Goal: Check status: Check status

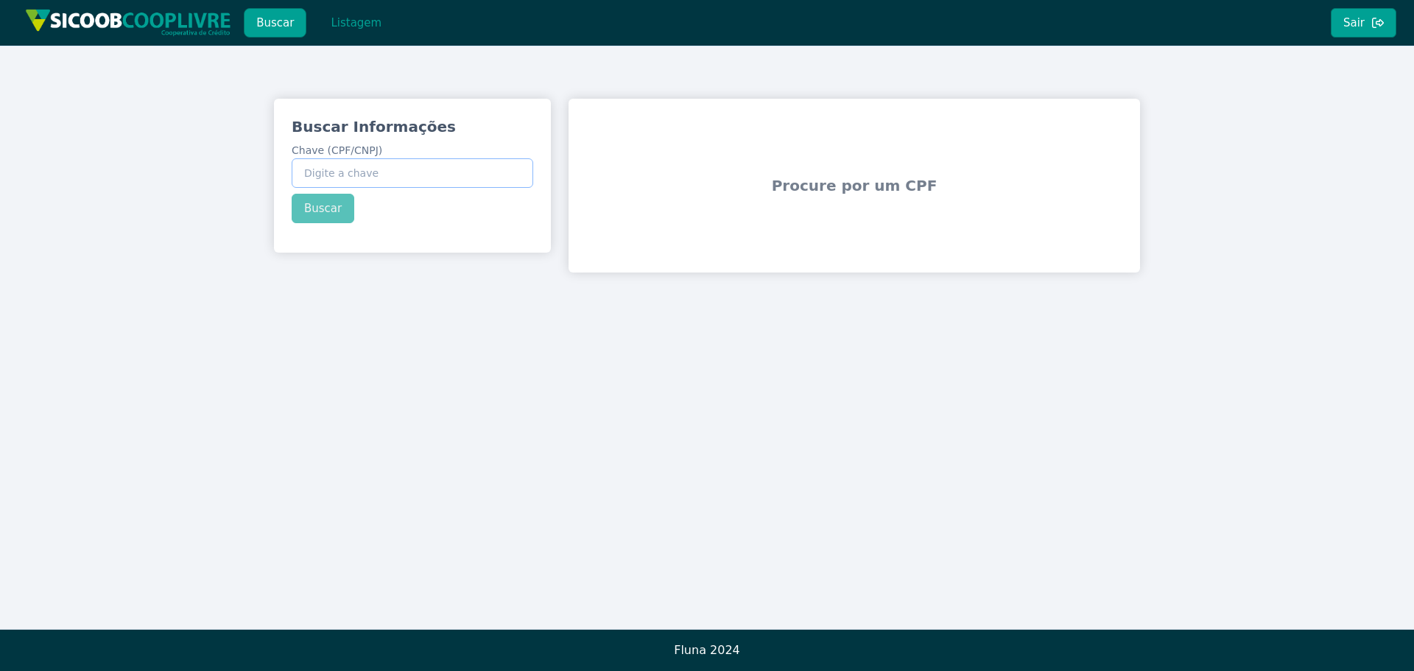
click at [327, 177] on input "Chave (CPF/CNPJ)" at bounding box center [413, 172] width 242 height 29
paste input "149.792.748-03"
type input "149.792.748-03"
click at [319, 208] on button "Buscar" at bounding box center [323, 208] width 63 height 29
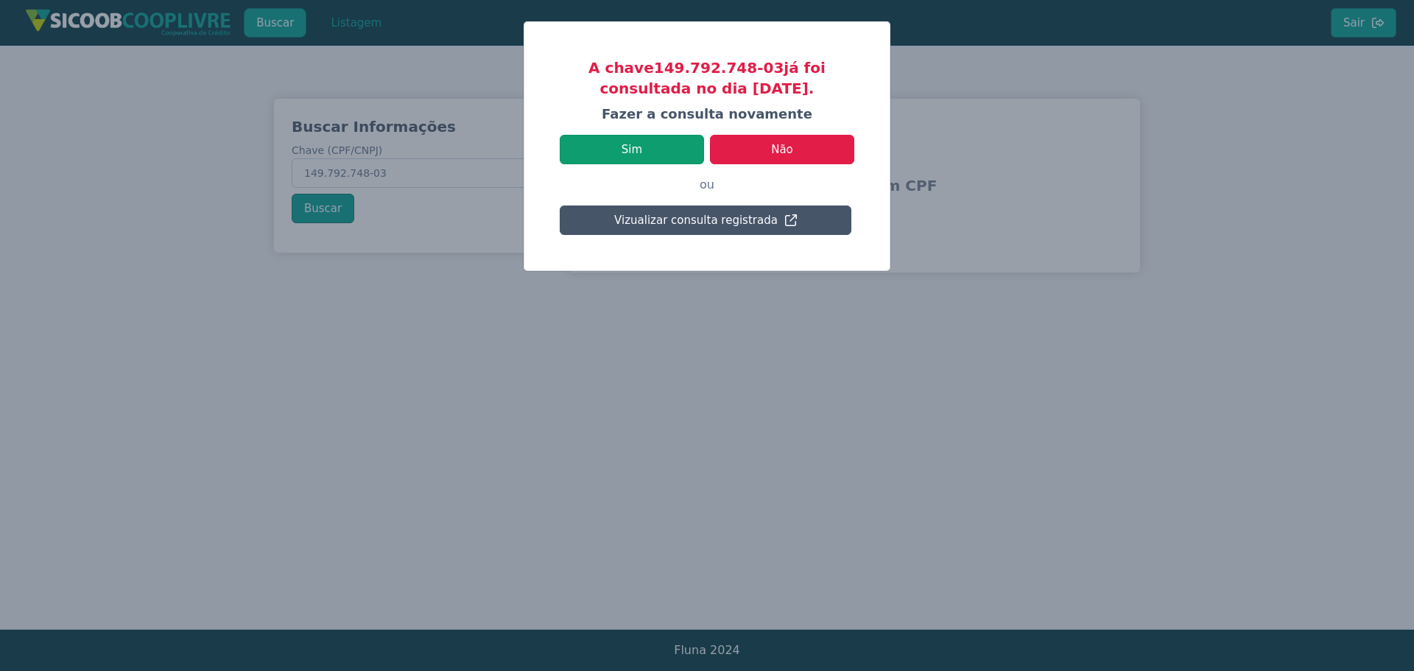
click at [633, 158] on button "Sim" at bounding box center [632, 149] width 144 height 29
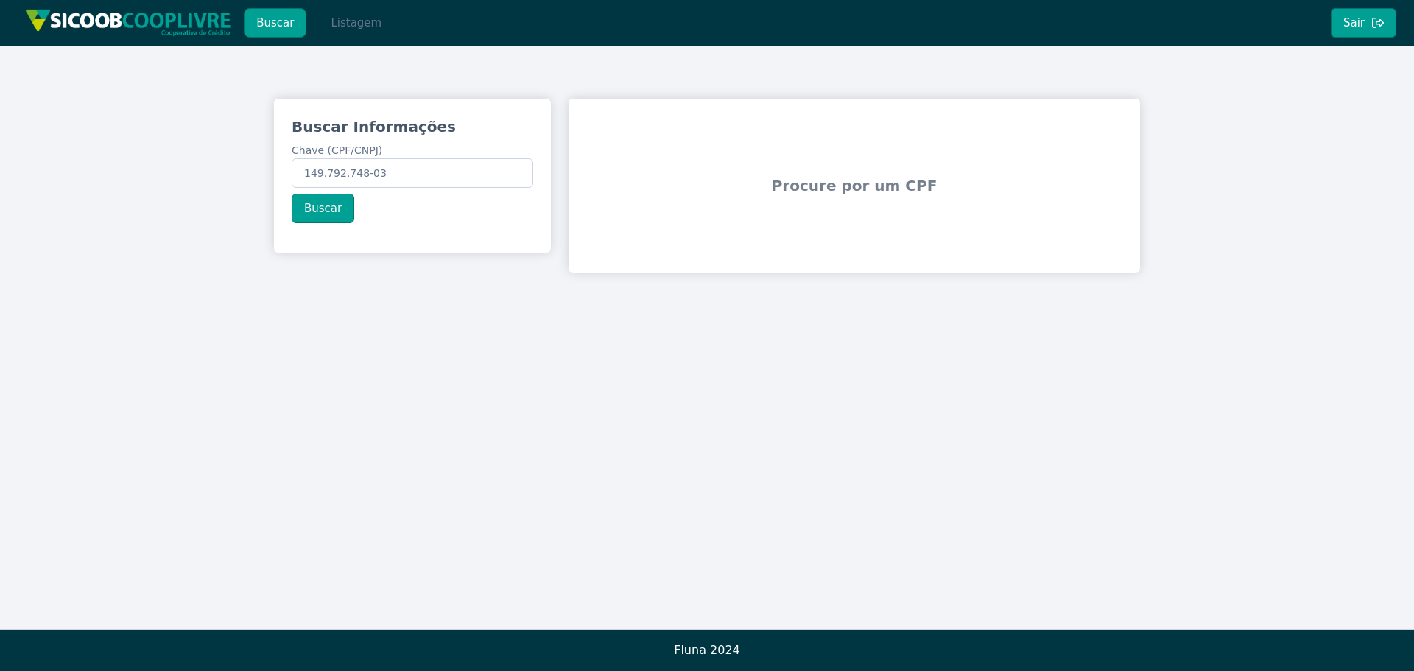
click at [345, 27] on button "Listagem" at bounding box center [356, 22] width 76 height 29
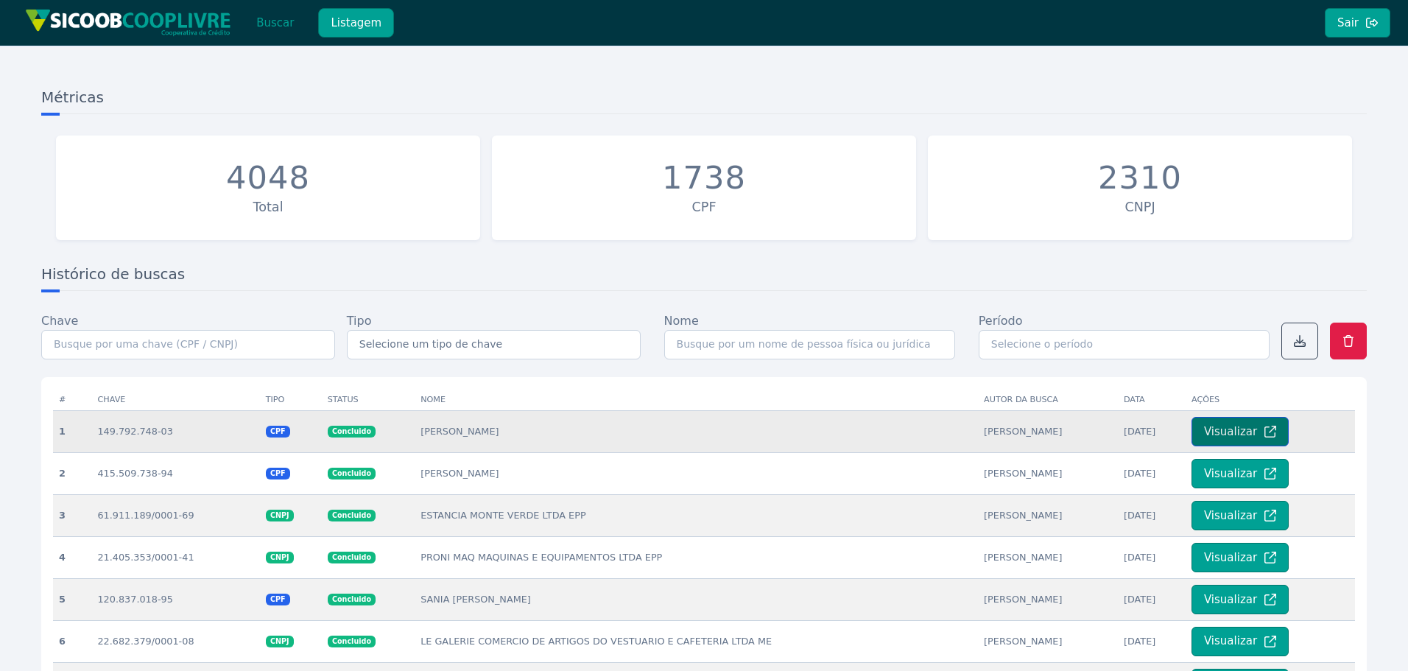
click at [1216, 427] on button "Visualizar" at bounding box center [1239, 431] width 97 height 29
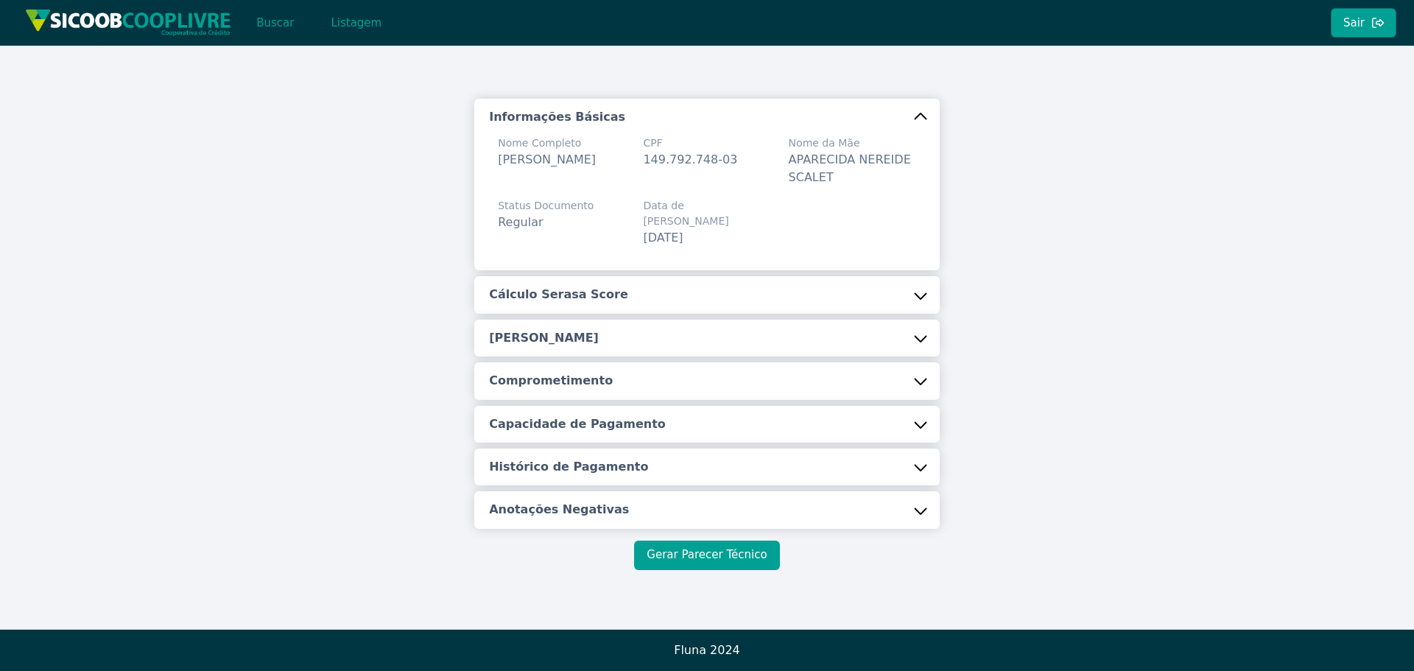
drag, startPoint x: 675, startPoint y: 533, endPoint x: 665, endPoint y: 509, distance: 26.4
click at [674, 540] on button "Gerar Parecer Técnico" at bounding box center [706, 554] width 145 height 29
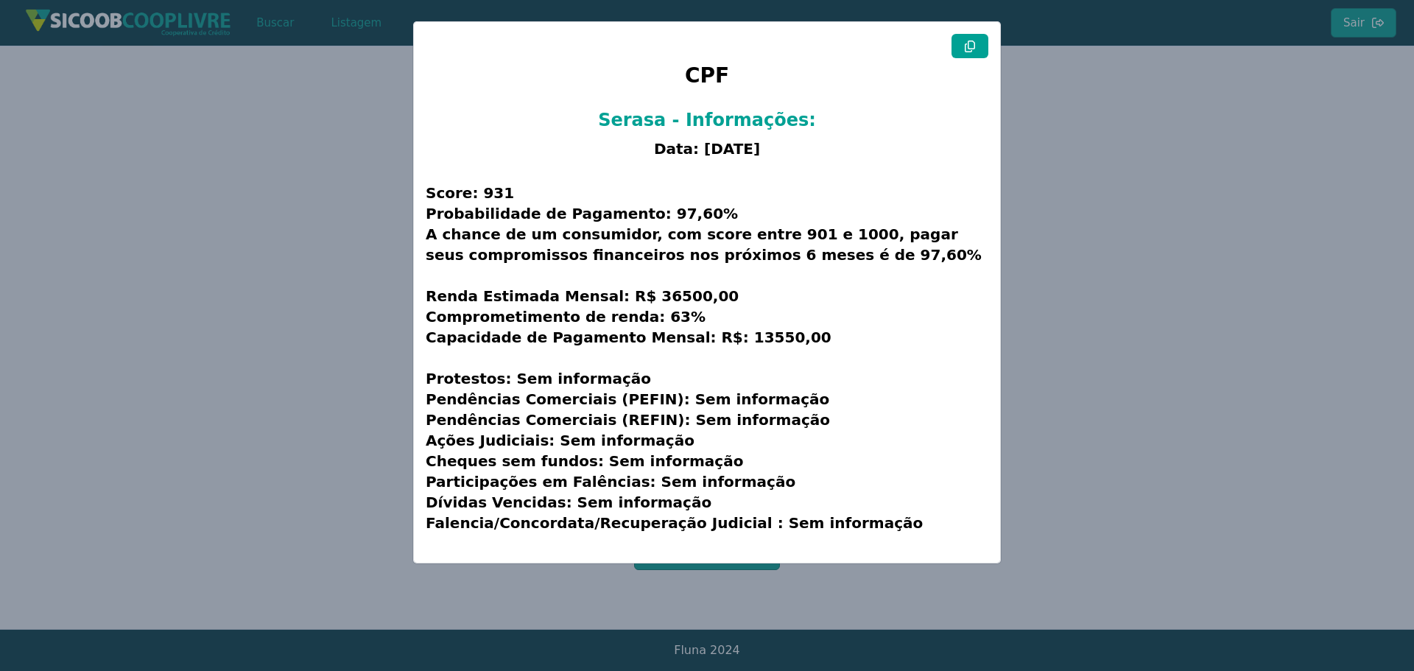
drag, startPoint x: 965, startPoint y: 51, endPoint x: 901, endPoint y: 72, distance: 67.5
click at [966, 51] on icon at bounding box center [970, 47] width 12 height 12
drag, startPoint x: 165, startPoint y: 339, endPoint x: 138, endPoint y: 328, distance: 28.4
click at [165, 339] on modal-container "CPF Serasa - Informações: Data: [DATE] Score: 931 Probabilidade de Pagamento: 9…" at bounding box center [707, 335] width 1414 height 671
